Goal: Task Accomplishment & Management: Manage account settings

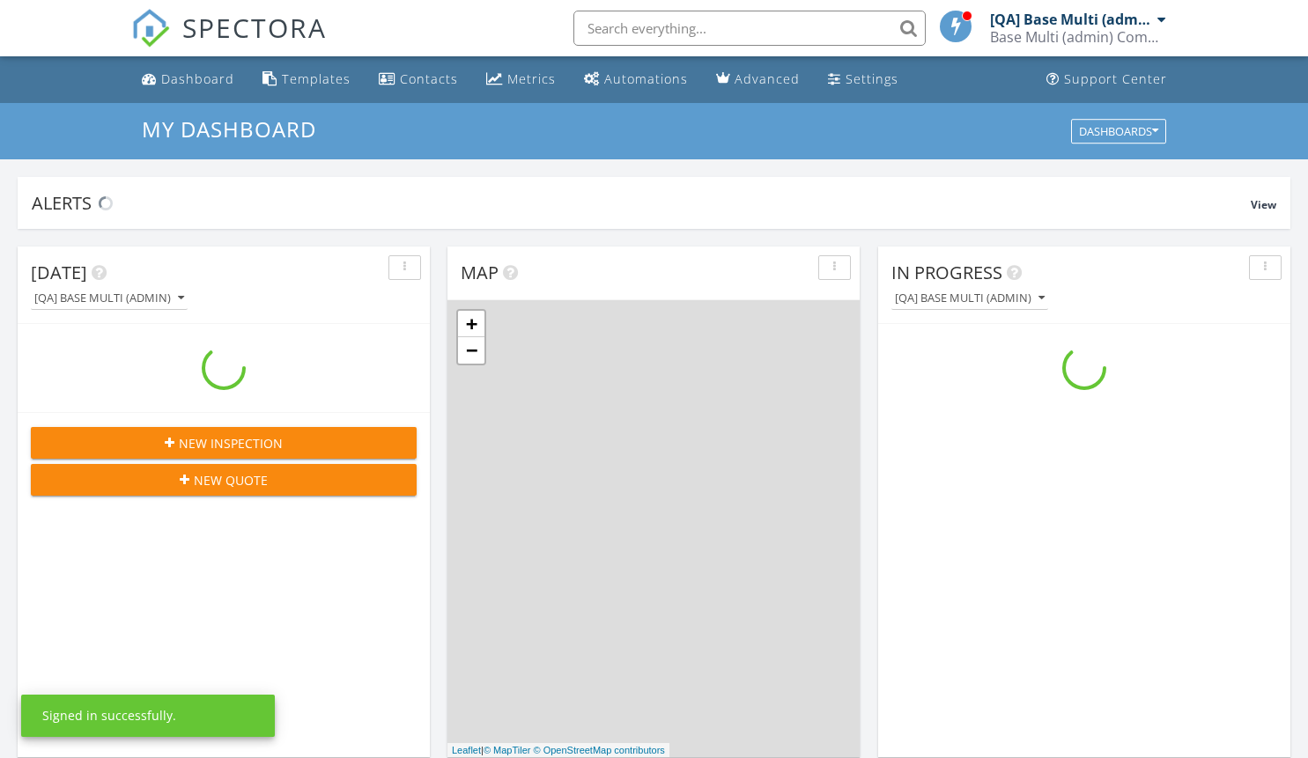
scroll to position [1630, 1335]
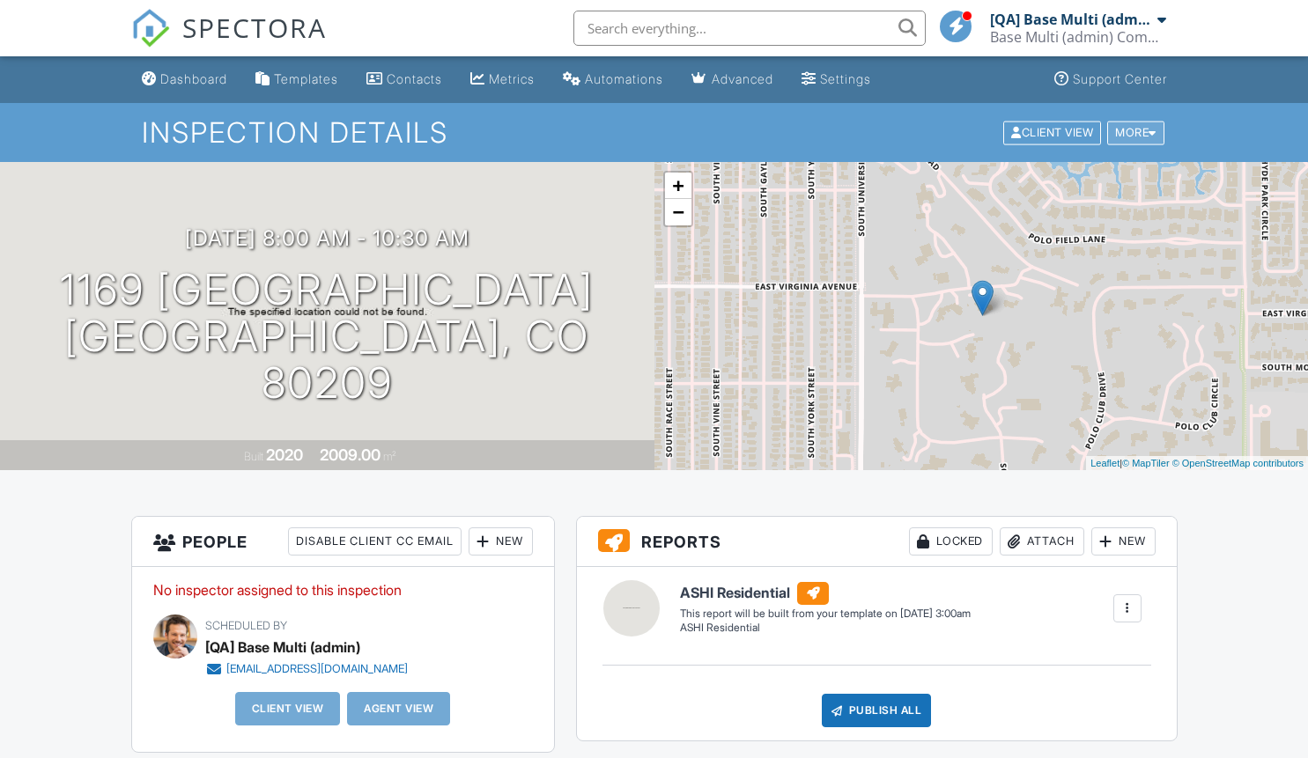
click at [1132, 132] on div "More" at bounding box center [1135, 133] width 57 height 24
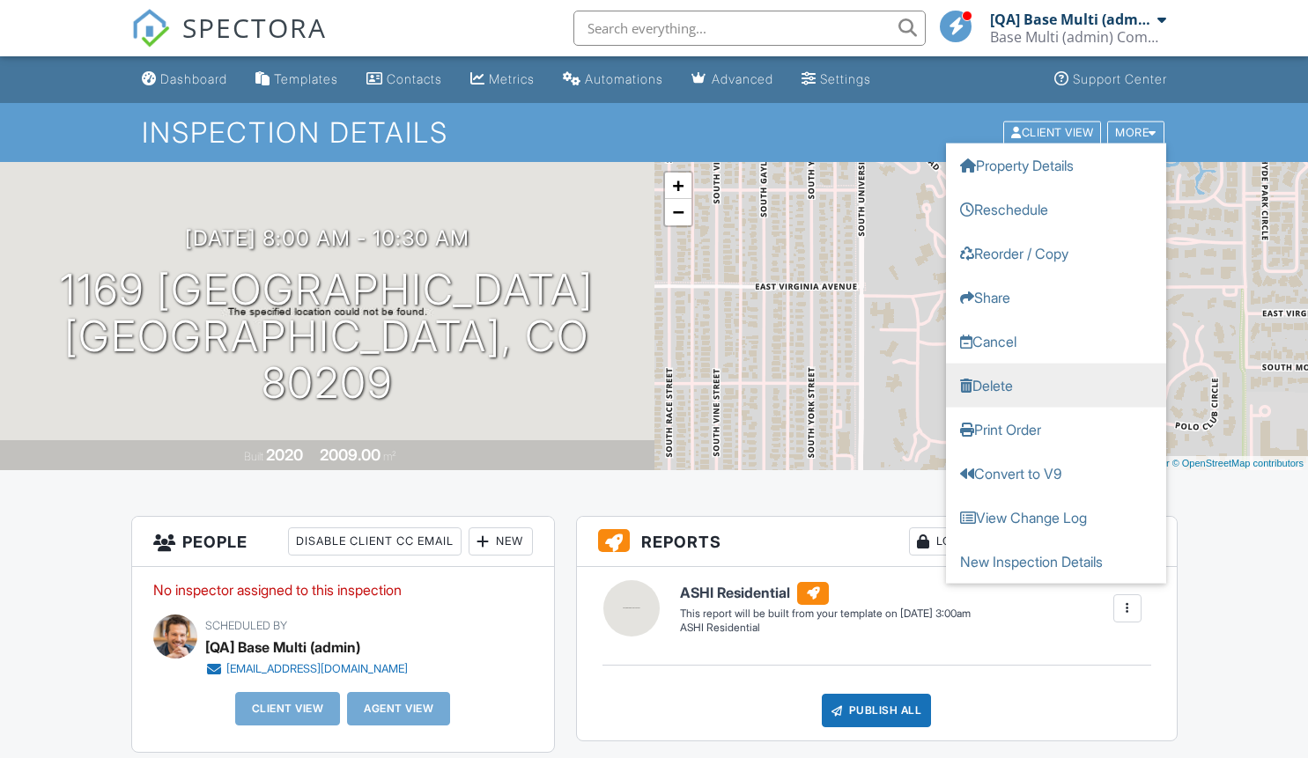
click at [1055, 385] on link "Delete" at bounding box center [1056, 385] width 220 height 44
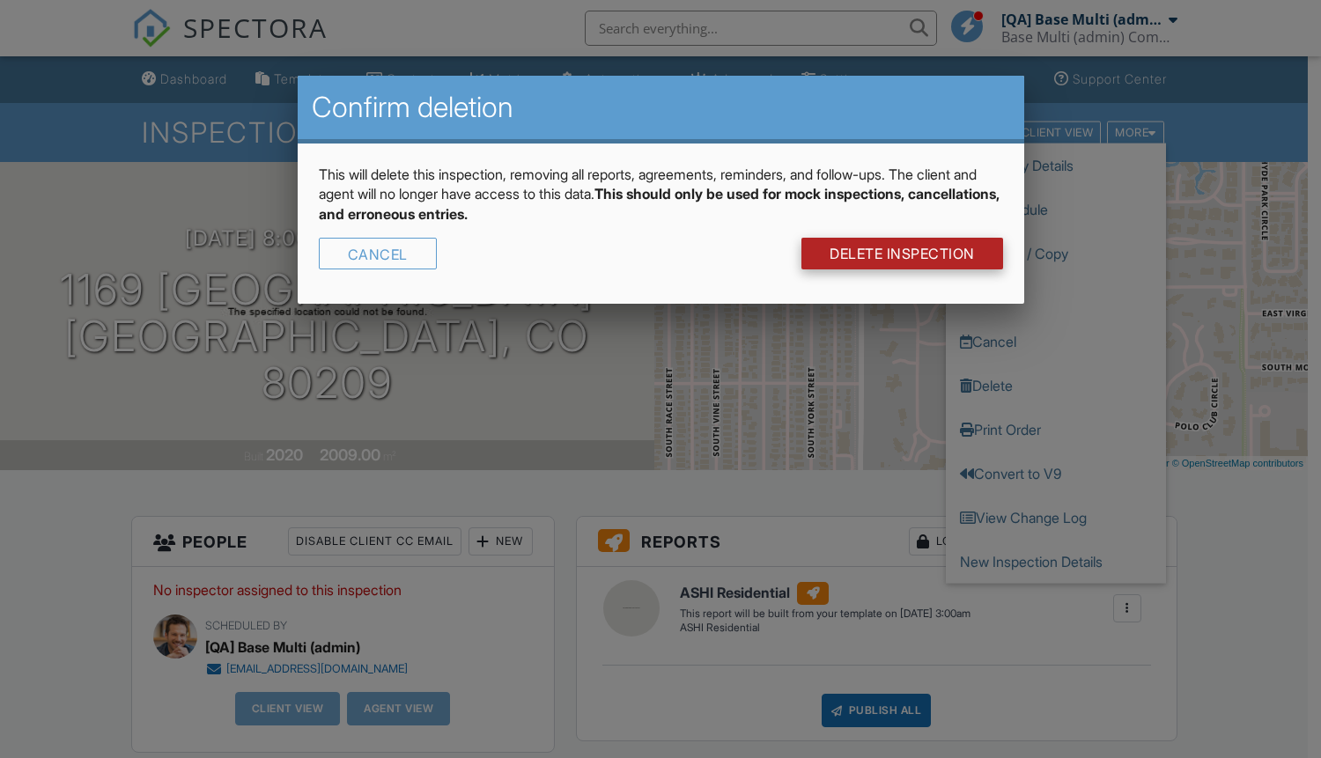
click at [900, 254] on link "DELETE Inspection" at bounding box center [902, 254] width 202 height 32
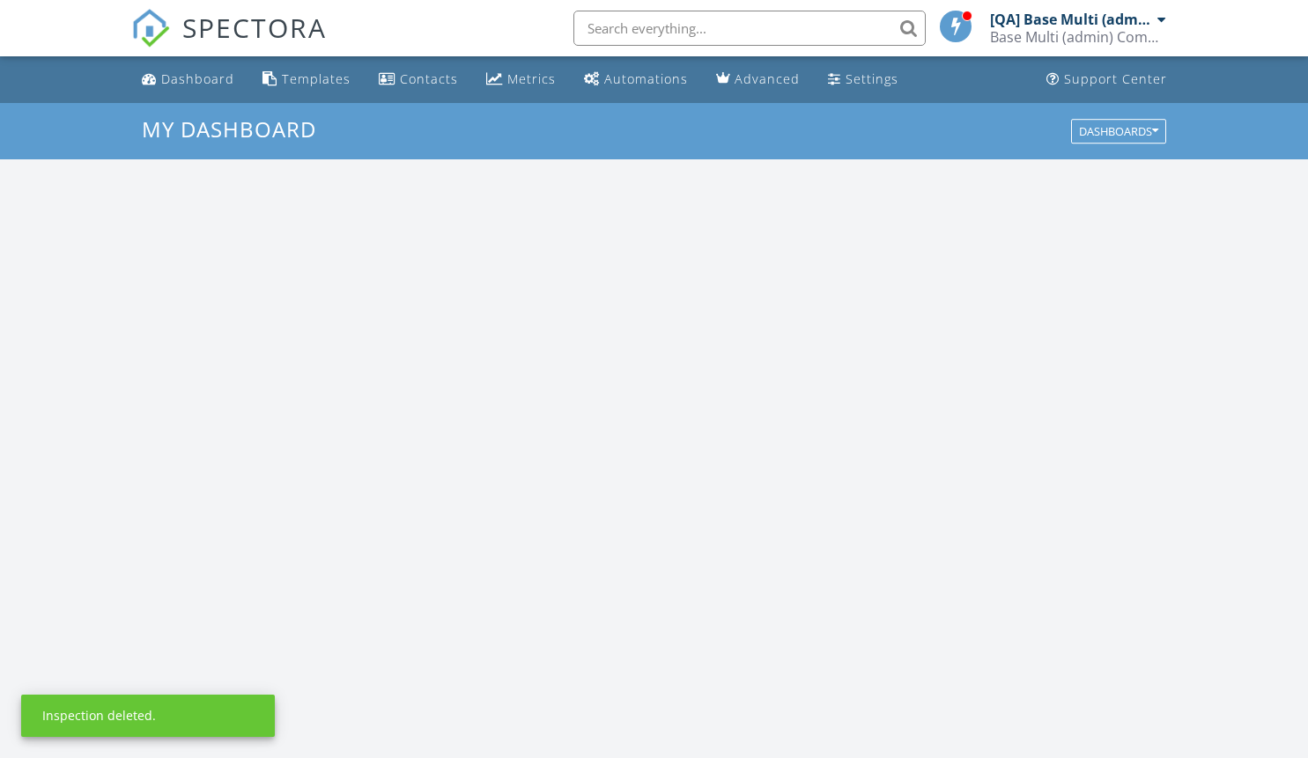
scroll to position [1630, 1335]
